Goal: Find specific page/section: Find specific page/section

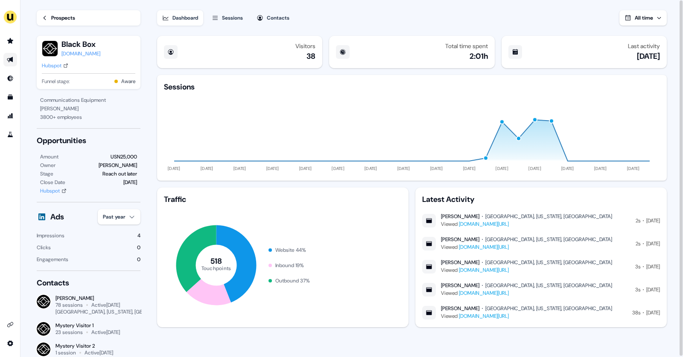
click at [3, 64] on link "Go to outbound experience" at bounding box center [10, 60] width 14 height 14
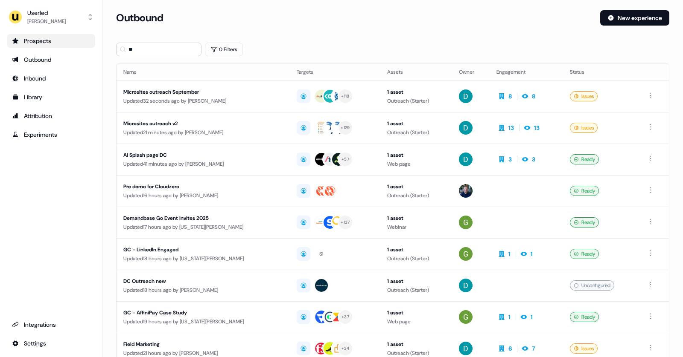
click at [42, 44] on div "Prospects" at bounding box center [51, 41] width 78 height 9
